Goal: Navigation & Orientation: Find specific page/section

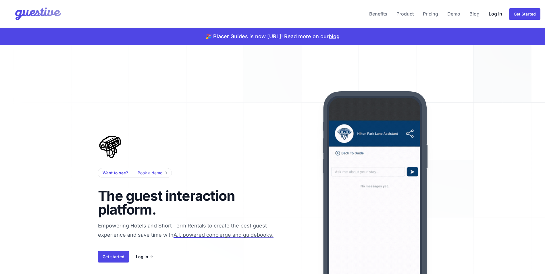
click at [499, 14] on link "Log In" at bounding box center [496, 14] width 18 height 14
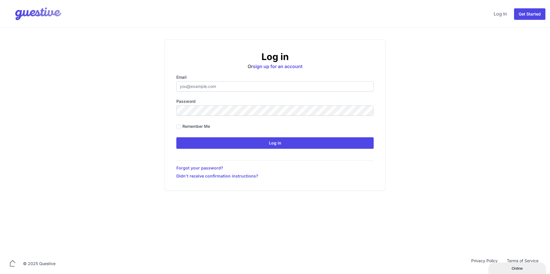
click at [192, 83] on input "Email" at bounding box center [274, 86] width 197 height 10
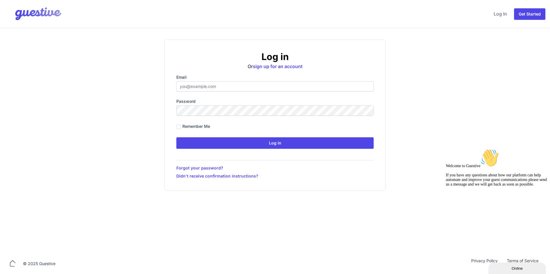
type input "[EMAIL_ADDRESS][DOMAIN_NAME]"
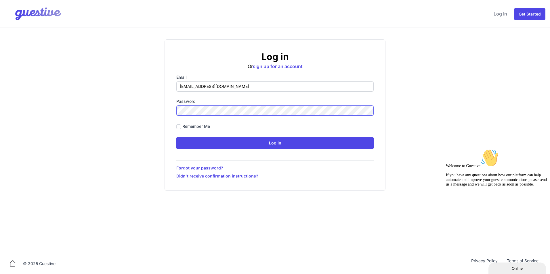
click at [176, 137] on input "Log in" at bounding box center [274, 143] width 197 height 12
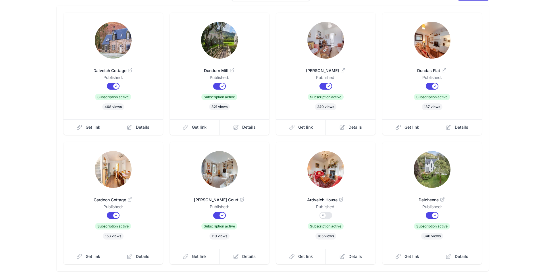
scroll to position [112, 0]
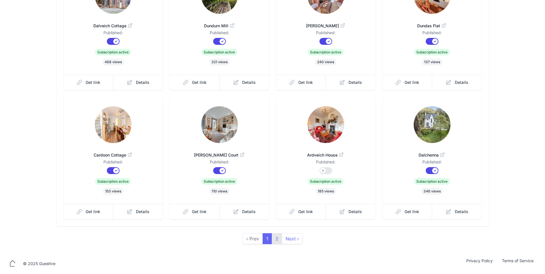
click at [274, 240] on link "2" at bounding box center [277, 238] width 10 height 11
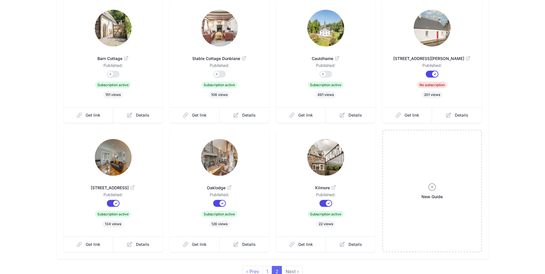
scroll to position [86, 0]
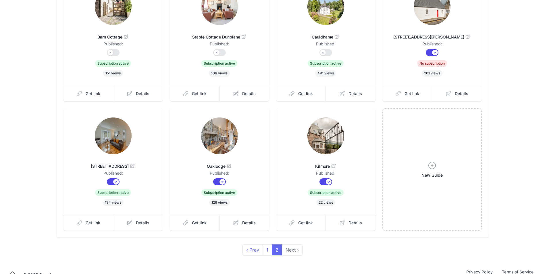
click at [326, 140] on img at bounding box center [326, 136] width 37 height 37
